Goal: Information Seeking & Learning: Learn about a topic

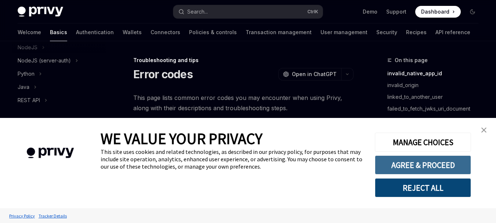
click at [416, 165] on button "AGREE & PROCEED" at bounding box center [423, 164] width 96 height 19
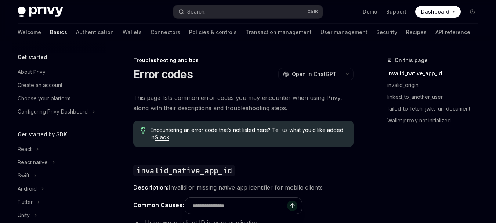
scroll to position [181, 0]
